Goal: Information Seeking & Learning: Learn about a topic

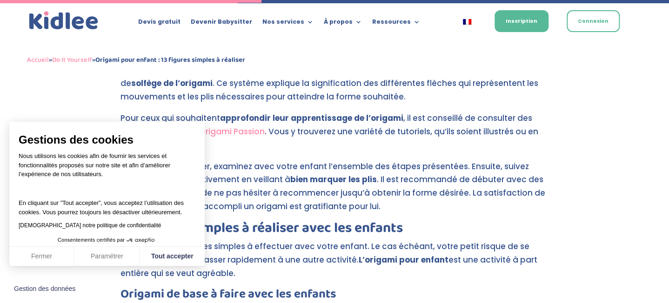
scroll to position [1361, 0]
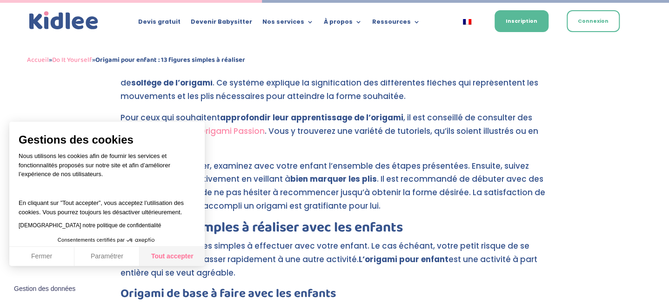
click at [179, 257] on button "Tout accepter" at bounding box center [172, 257] width 65 height 20
checkbox input "true"
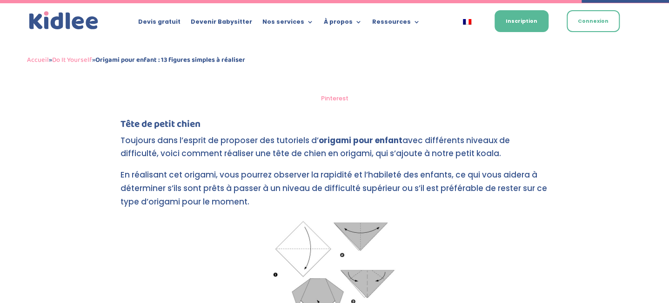
scroll to position [3045, 0]
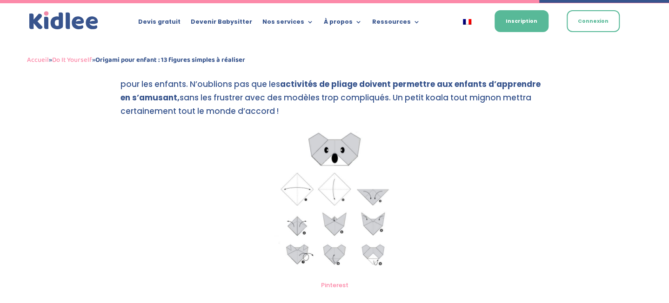
scroll to position [2805, 0]
click at [339, 209] on img at bounding box center [334, 202] width 131 height 150
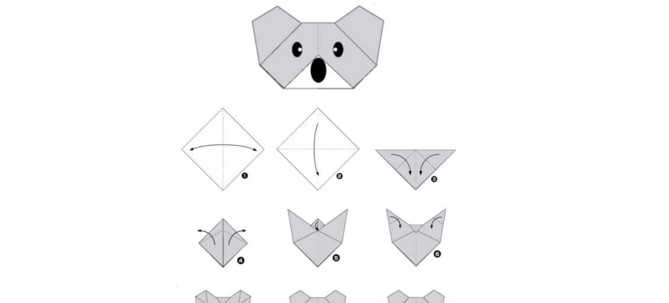
scroll to position [2815, 0]
